Goal: Transaction & Acquisition: Book appointment/travel/reservation

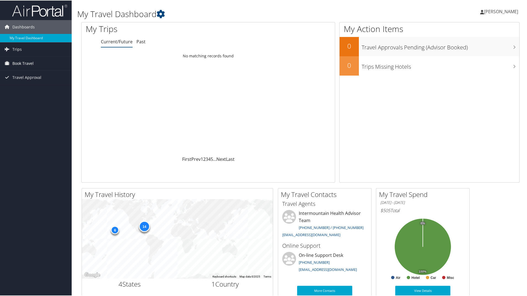
click at [22, 63] on span "Book Travel" at bounding box center [22, 63] width 21 height 14
click at [29, 90] on link "Book/Manage Online Trips" at bounding box center [36, 90] width 72 height 8
